Goal: Task Accomplishment & Management: Manage account settings

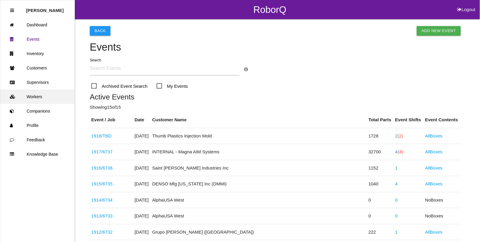
click at [32, 95] on link "Workers" at bounding box center [37, 96] width 74 height 14
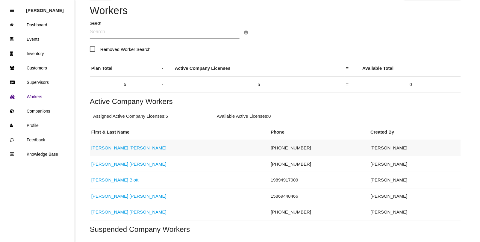
scroll to position [75, 0]
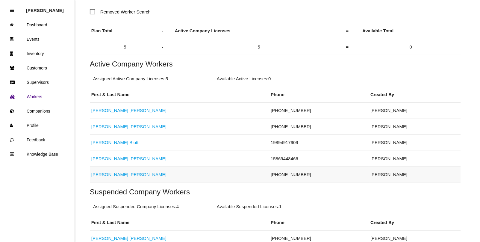
click at [116, 174] on link "[PERSON_NAME]" at bounding box center [128, 174] width 75 height 5
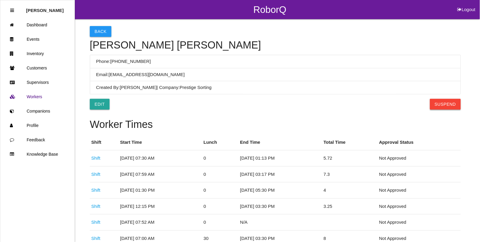
click at [448, 107] on button "Suspend" at bounding box center [445, 104] width 31 height 11
click at [101, 31] on button "Back" at bounding box center [101, 31] width 22 height 11
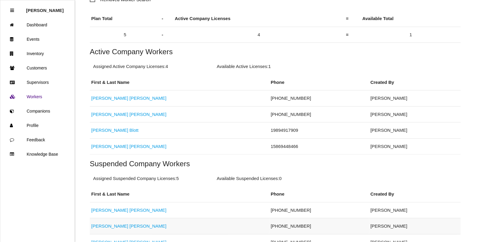
scroll to position [158, 0]
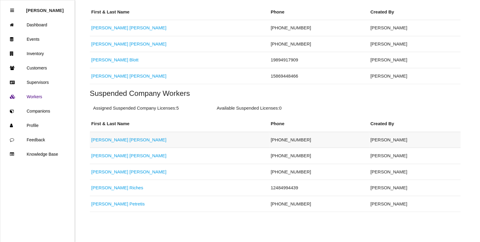
click at [101, 138] on link "[PERSON_NAME]" at bounding box center [128, 139] width 75 height 5
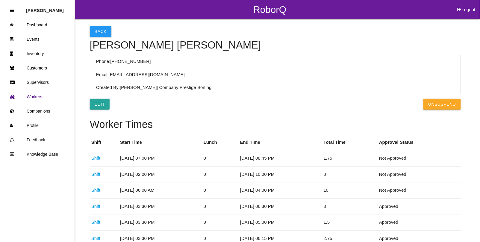
click at [445, 104] on button "UnSuspend" at bounding box center [441, 104] width 37 height 11
click at [100, 32] on button "Back" at bounding box center [101, 31] width 22 height 11
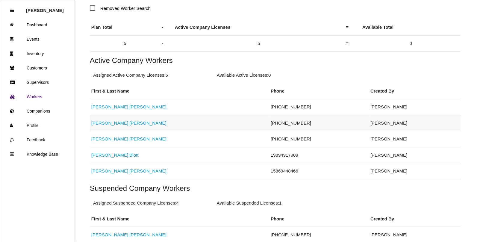
scroll to position [46, 0]
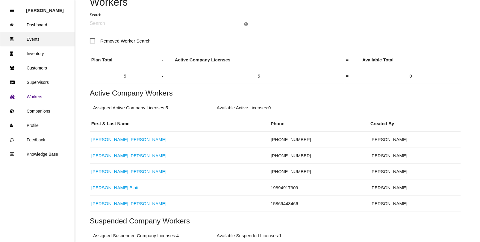
click at [36, 37] on link "Events" at bounding box center [37, 39] width 74 height 14
